Goal: Transaction & Acquisition: Purchase product/service

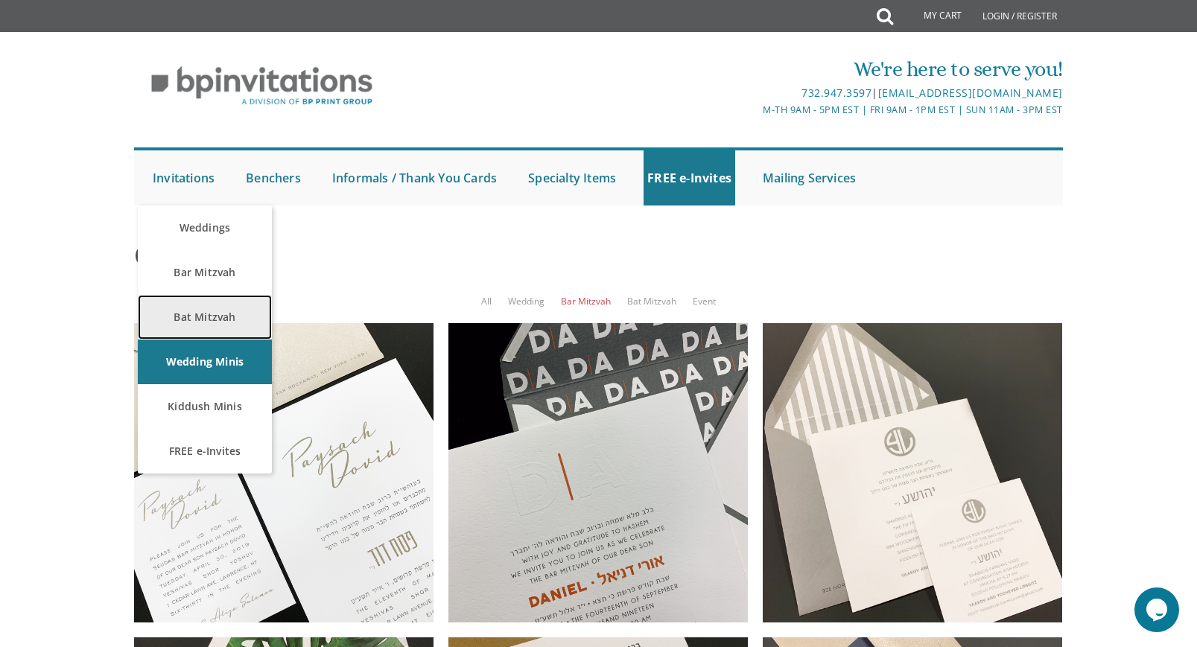
click at [188, 308] on link "Bat Mitzvah" at bounding box center [205, 317] width 134 height 45
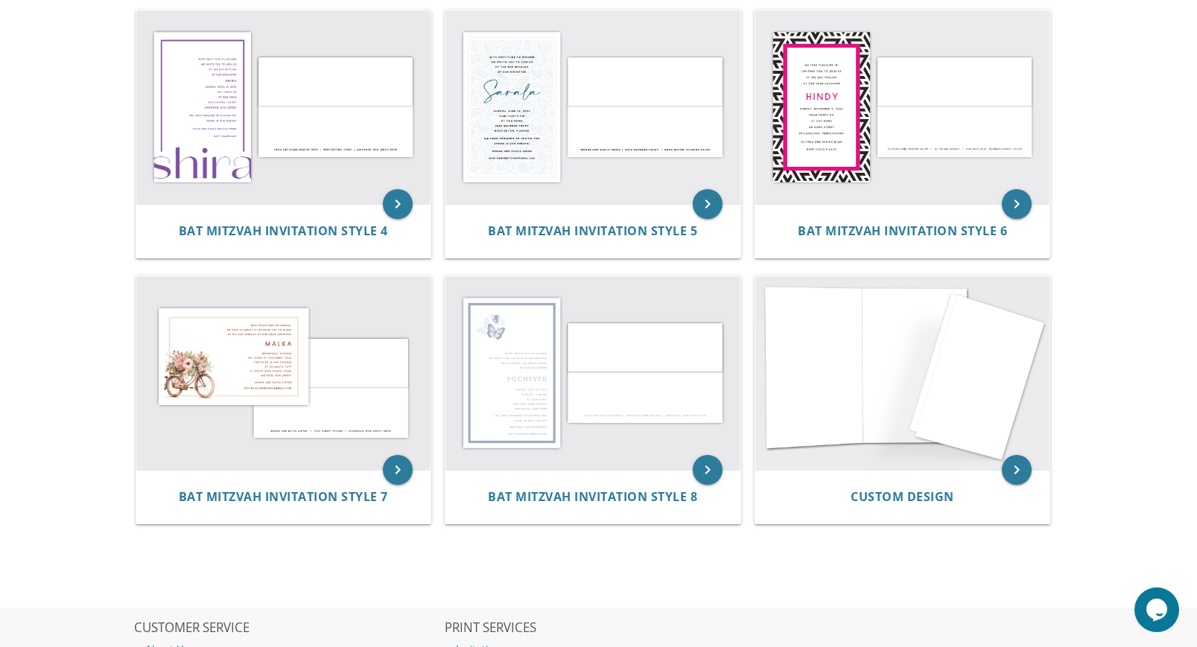
scroll to position [589, 0]
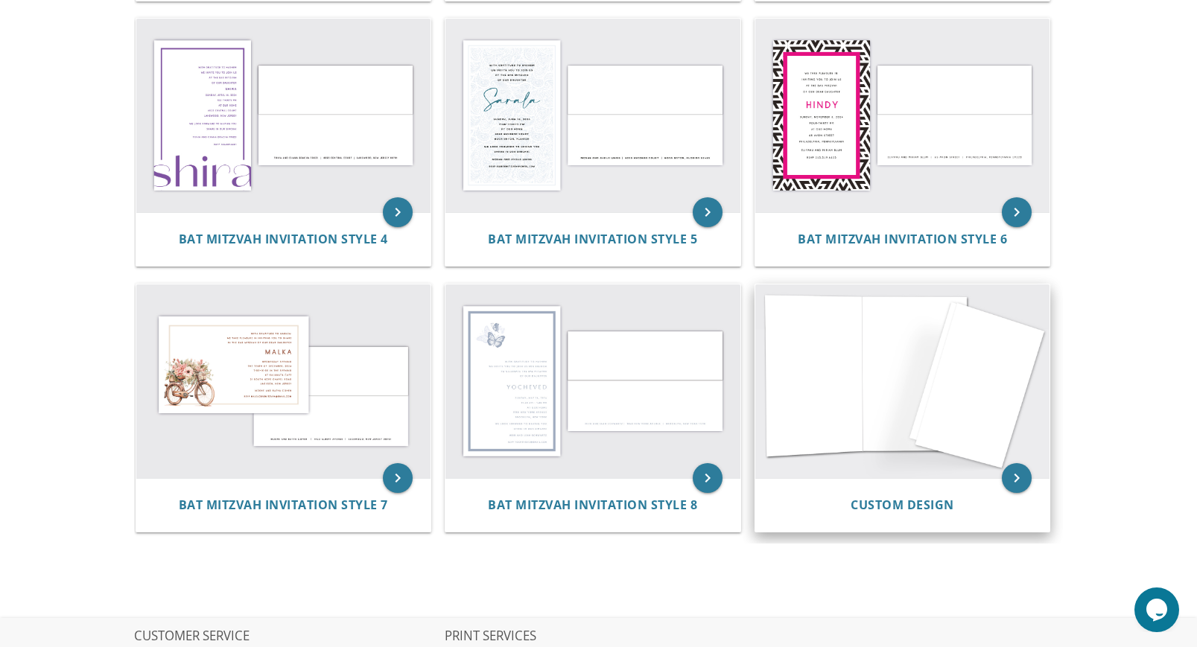
click at [980, 420] on img at bounding box center [902, 382] width 295 height 194
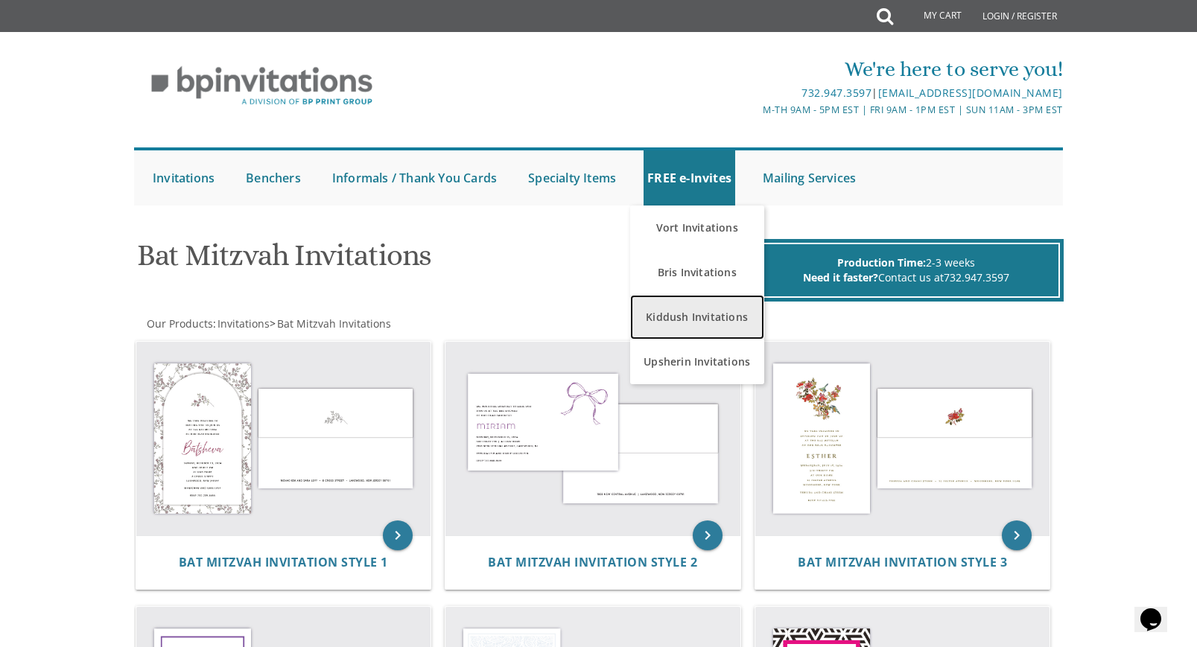
click at [696, 308] on link "Kiddush Invitations" at bounding box center [697, 317] width 134 height 45
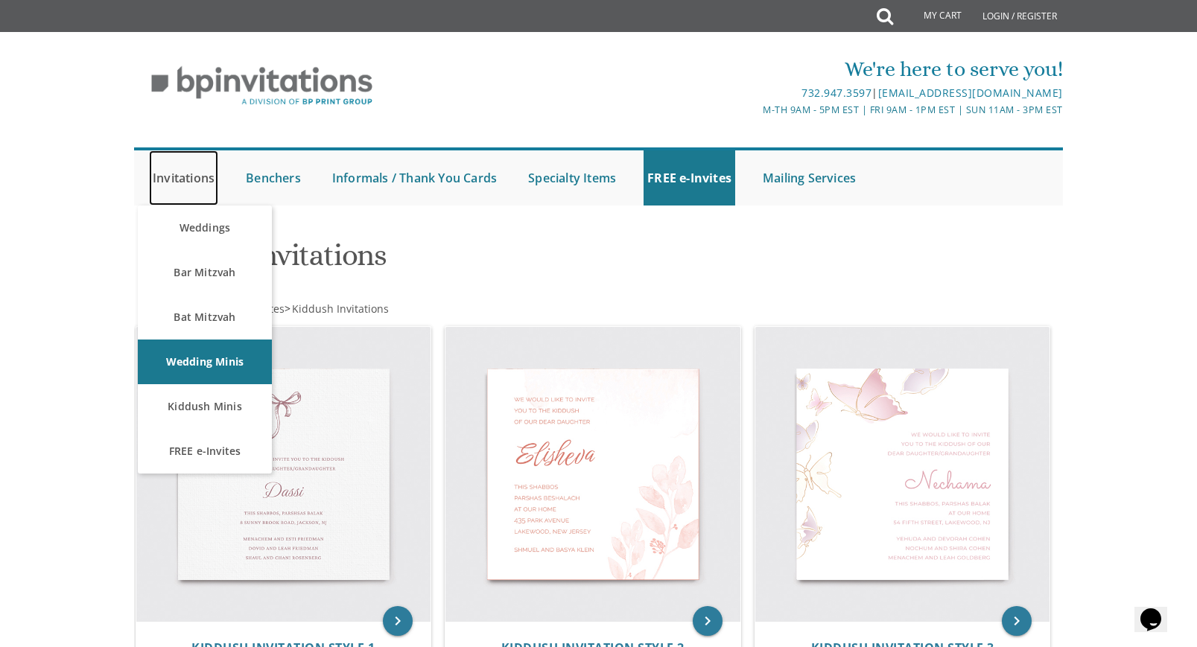
click at [180, 168] on link "Invitations" at bounding box center [183, 177] width 69 height 55
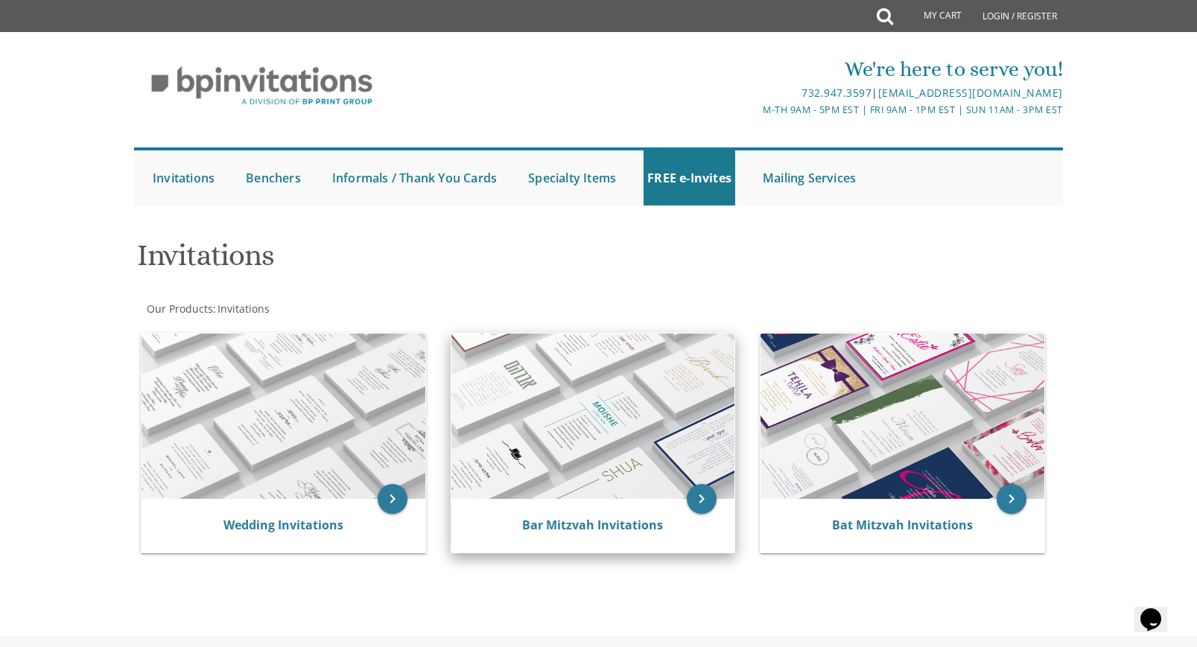
scroll to position [167, 0]
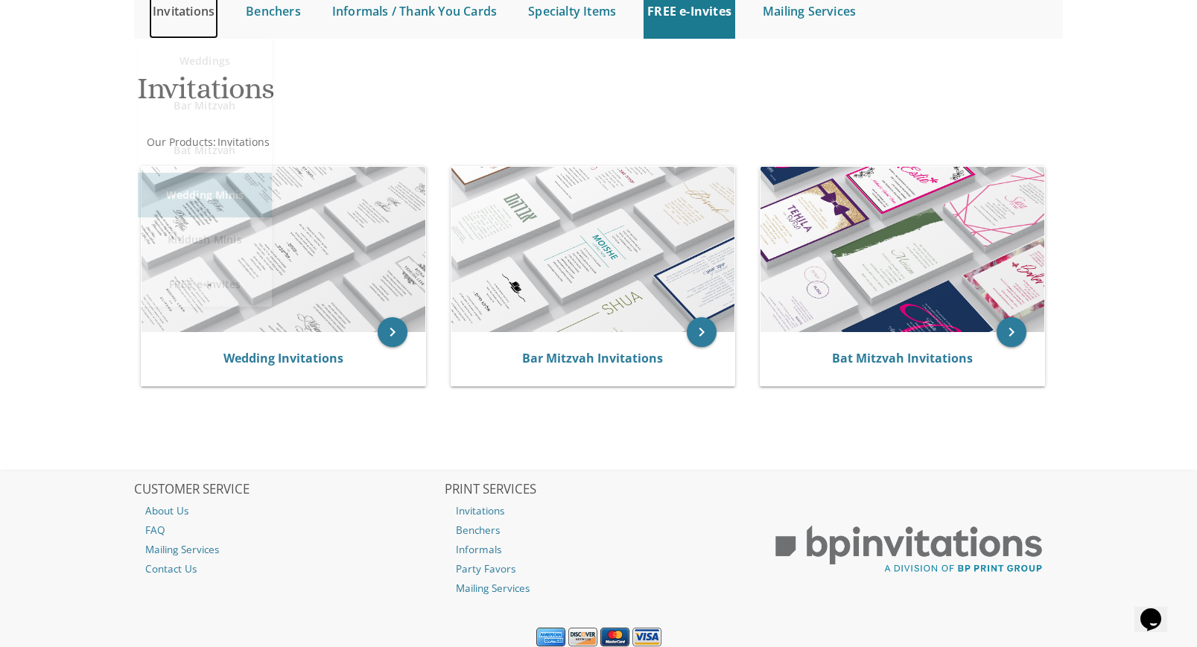
click at [191, 15] on link "Invitations" at bounding box center [183, 11] width 69 height 55
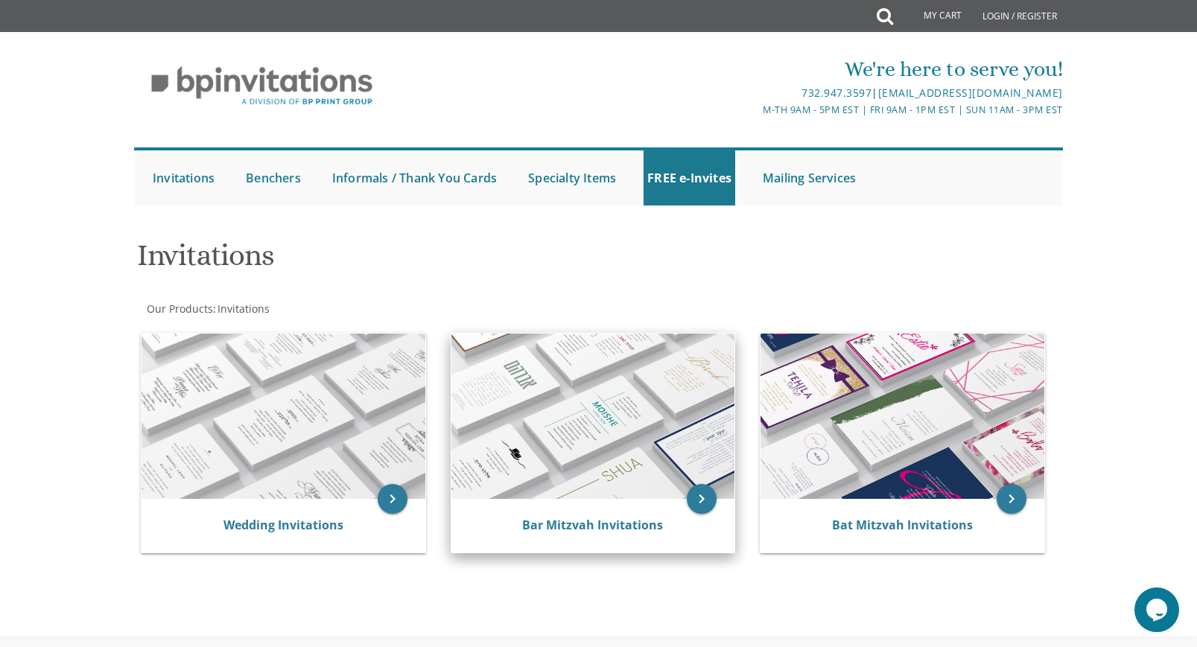
click at [662, 426] on img at bounding box center [593, 416] width 284 height 165
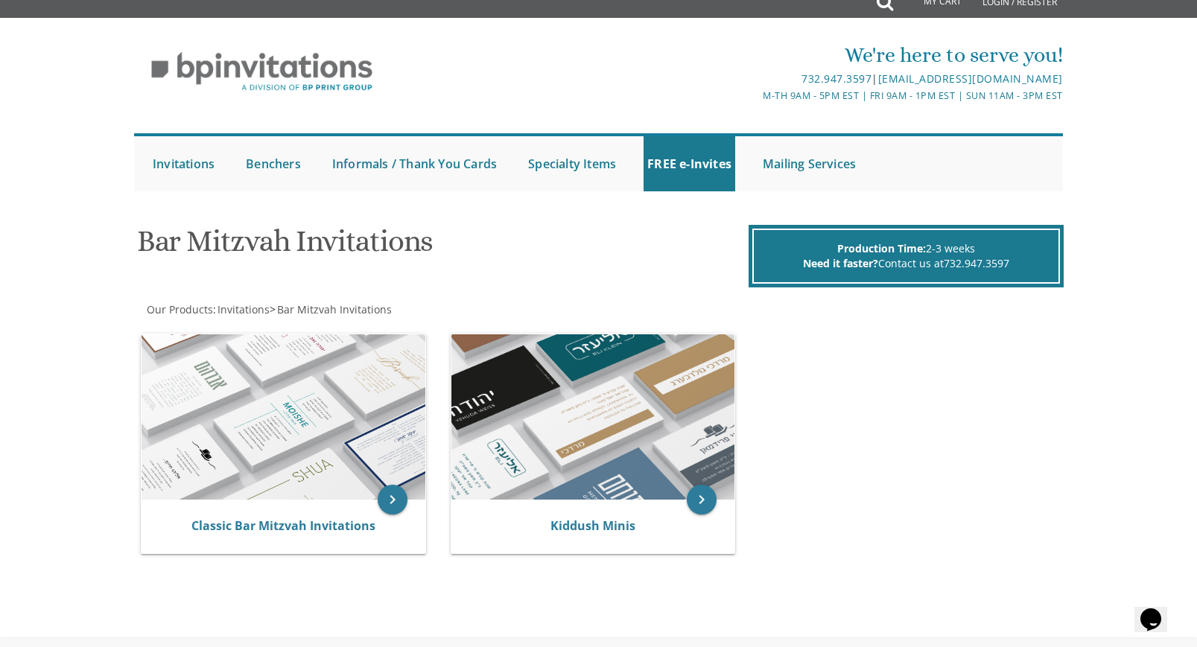
scroll to position [41, 0]
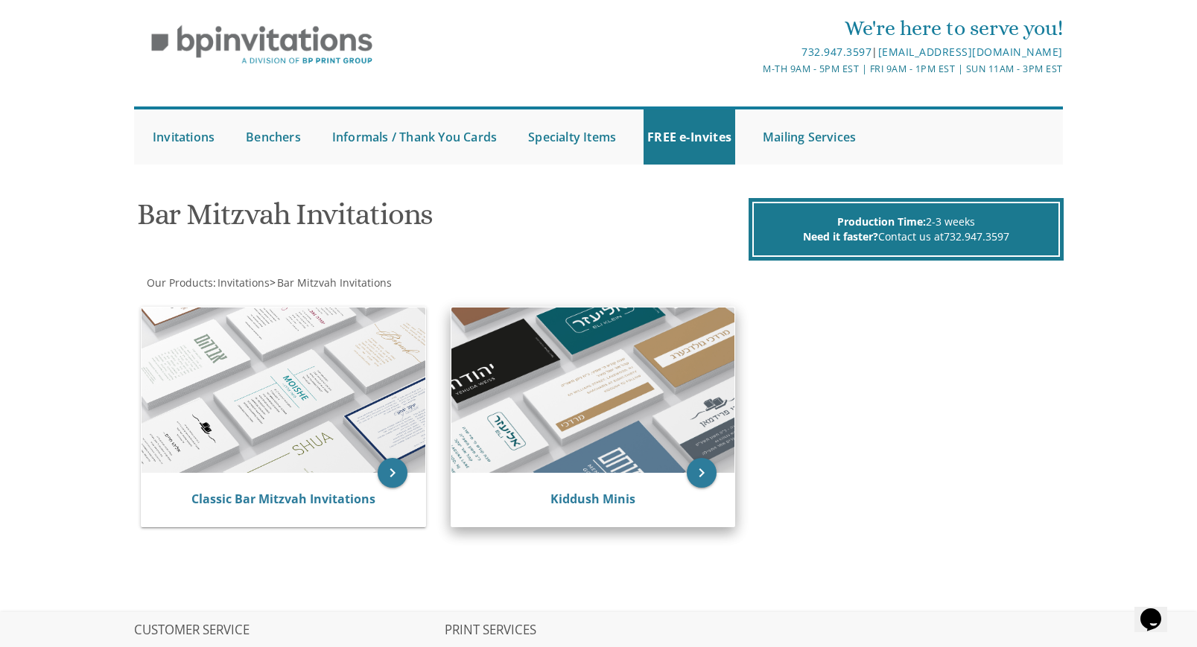
click at [705, 374] on img at bounding box center [593, 390] width 284 height 165
click at [636, 378] on img at bounding box center [593, 390] width 284 height 165
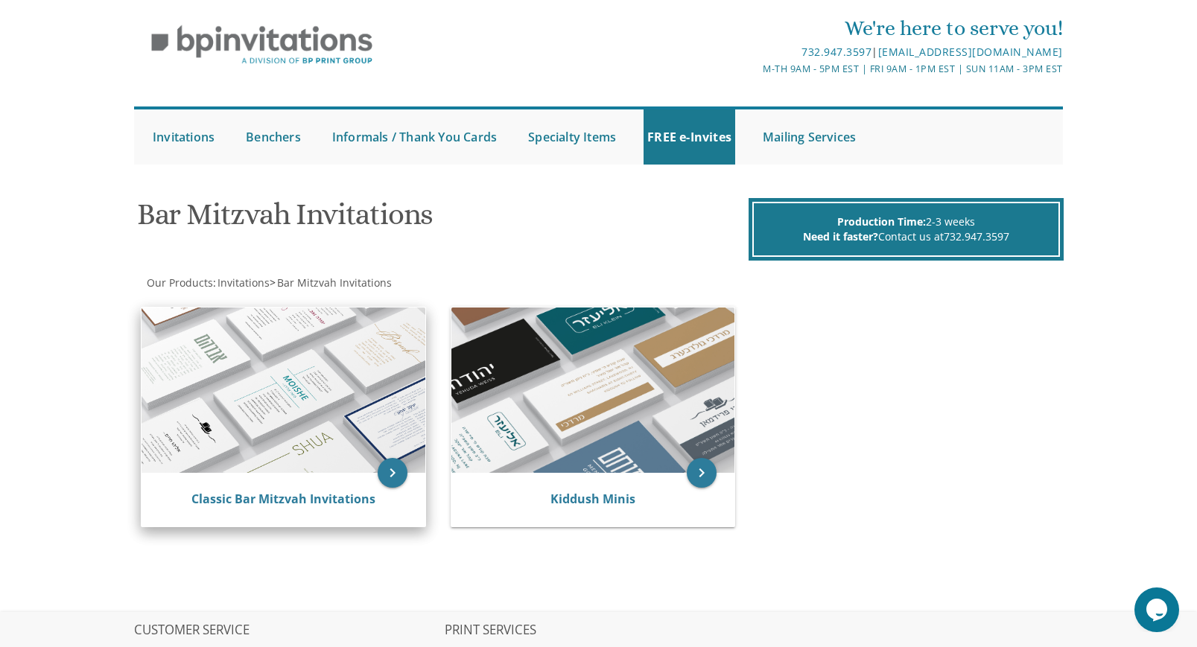
click at [342, 358] on img at bounding box center [284, 390] width 284 height 165
click at [357, 396] on img at bounding box center [284, 390] width 284 height 165
click at [333, 505] on link "Classic Bar Mitzvah Invitations" at bounding box center [283, 499] width 184 height 16
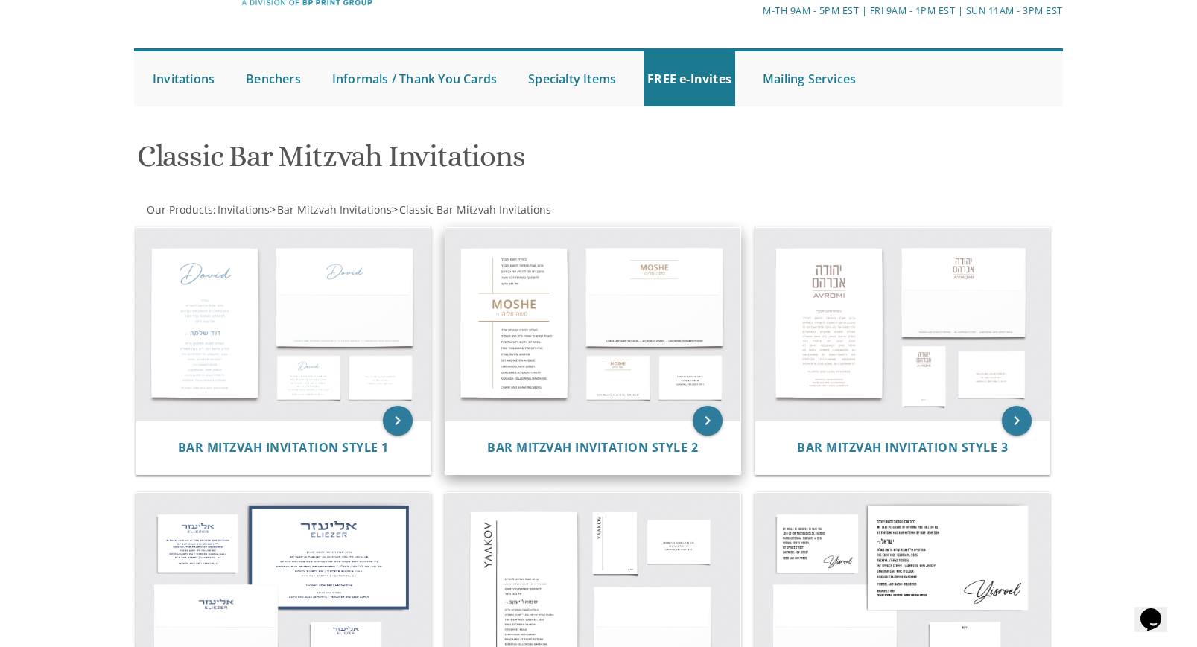
scroll to position [240, 0]
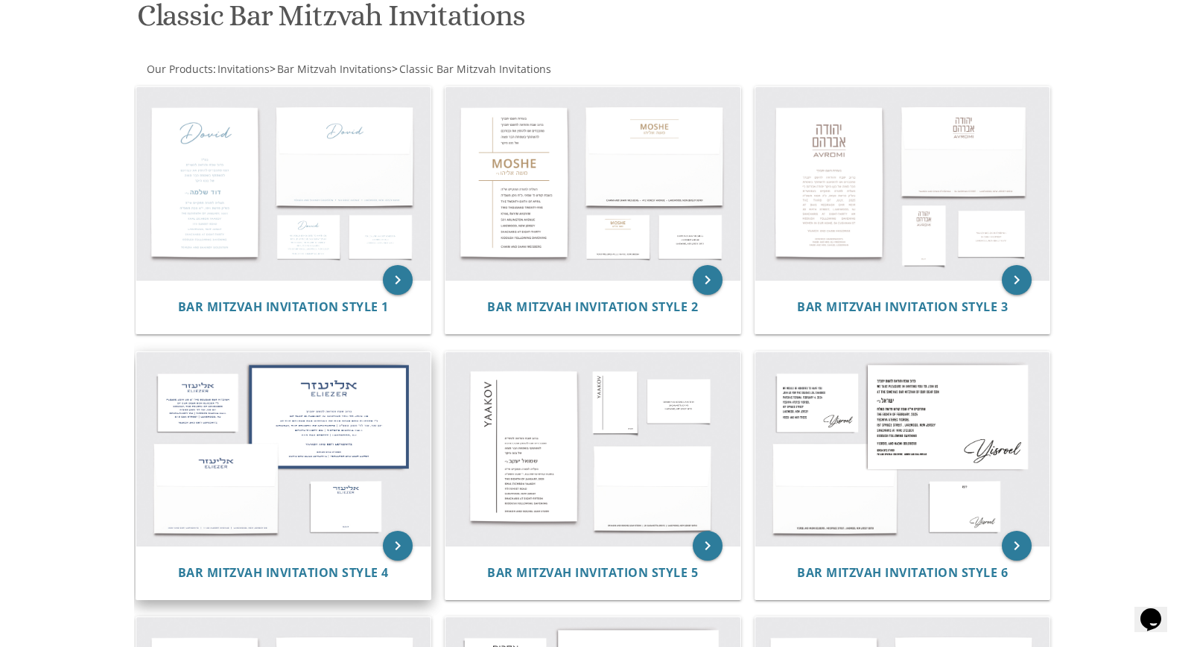
click at [329, 418] on img at bounding box center [283, 449] width 295 height 194
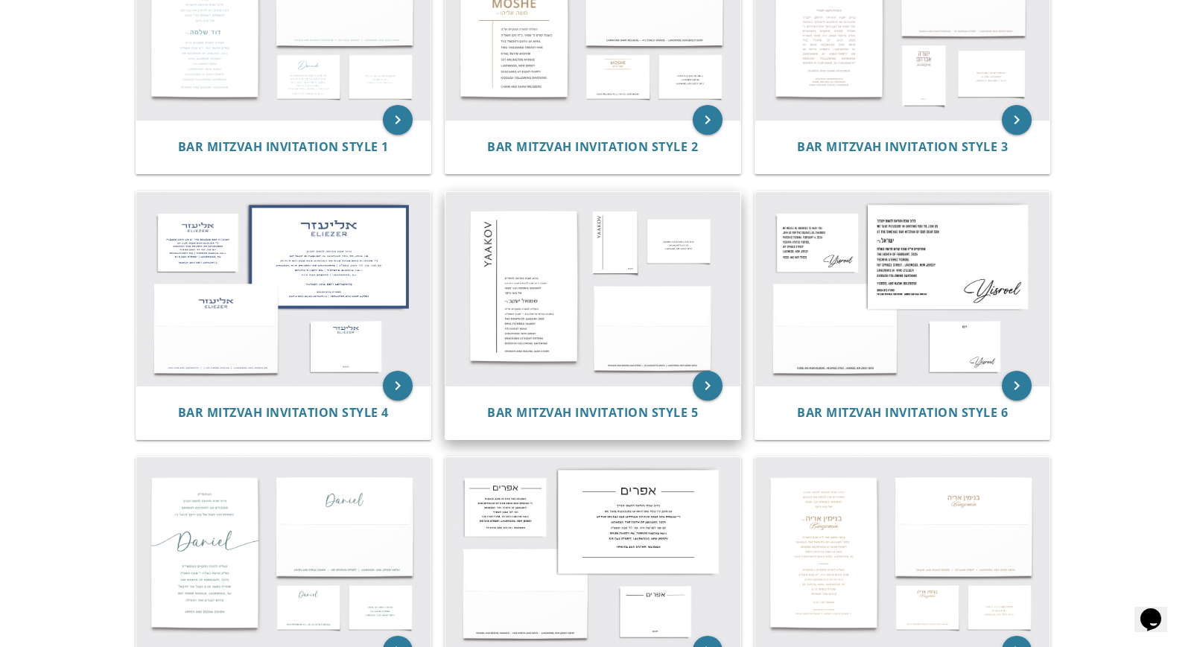
scroll to position [402, 0]
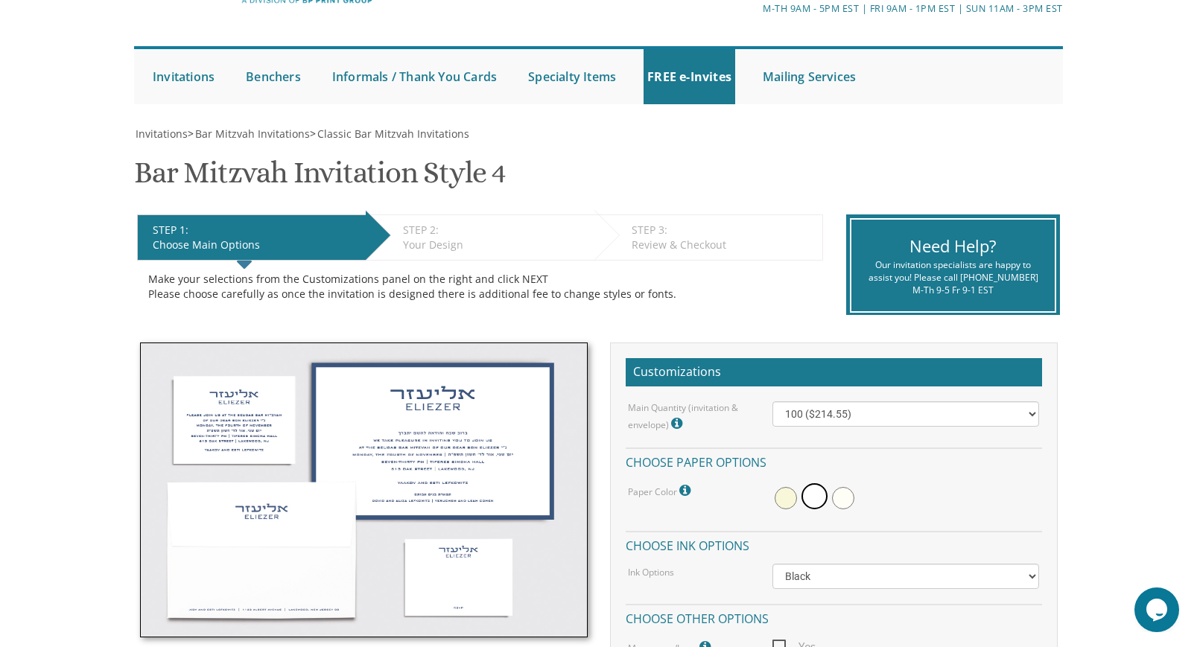
scroll to position [103, 0]
